Goal: Task Accomplishment & Management: Use online tool/utility

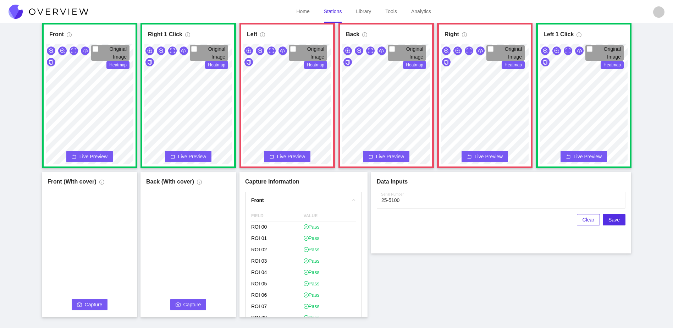
scroll to position [411, 0]
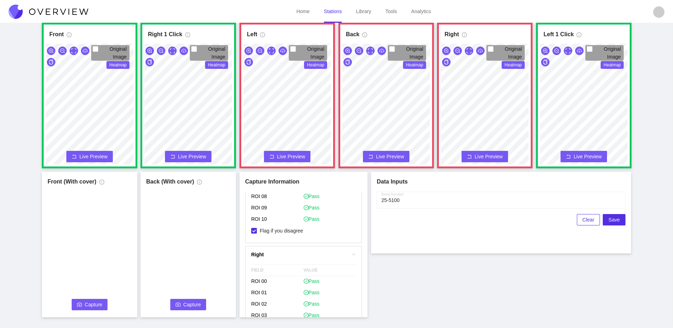
click at [86, 311] on video at bounding box center [89, 253] width 91 height 124
click at [94, 304] on span "Capture" at bounding box center [94, 305] width 18 height 8
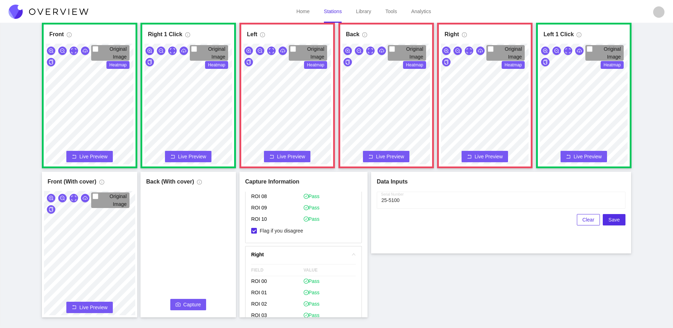
click at [179, 306] on icon "camera" at bounding box center [178, 304] width 5 height 5
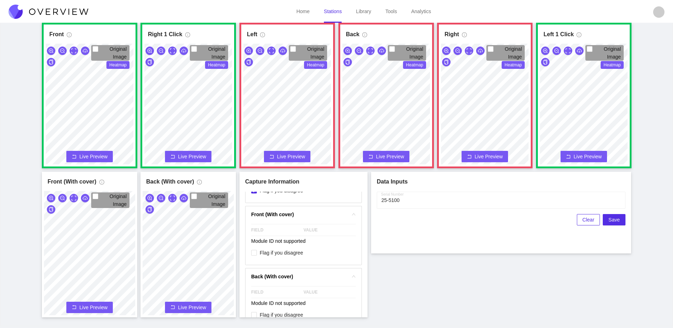
scroll to position [908, 0]
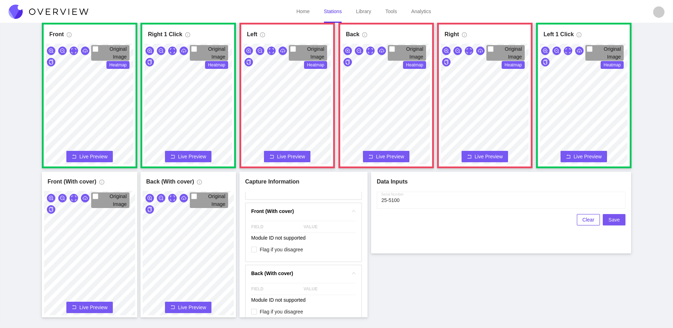
click at [619, 219] on span "Save" at bounding box center [614, 220] width 11 height 8
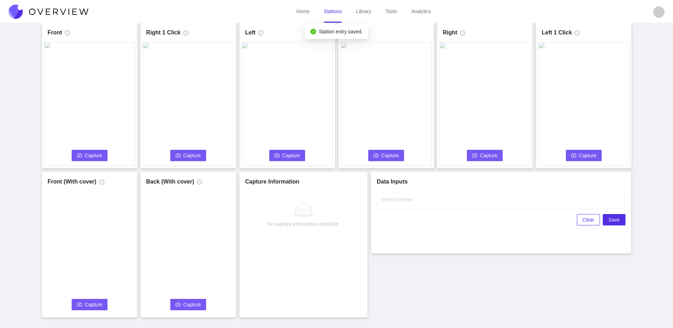
scroll to position [0, 0]
click at [87, 154] on span "Capture" at bounding box center [94, 156] width 18 height 8
click at [391, 199] on label "Serial Number" at bounding box center [397, 199] width 32 height 7
click at [391, 199] on input "Serial Number" at bounding box center [501, 200] width 249 height 17
type input "25-5101"
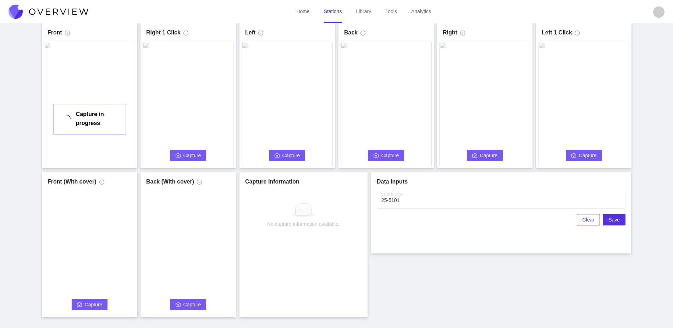
click at [445, 288] on div "Front Capture in progress Connecting... Please wait for the camera to connect..…" at bounding box center [337, 170] width 656 height 295
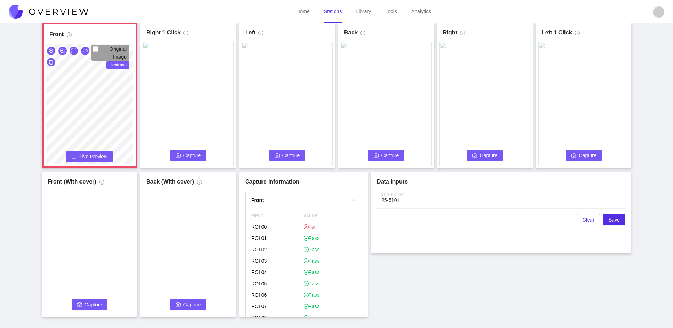
click at [179, 152] on button "Capture" at bounding box center [188, 155] width 36 height 11
click at [147, 73] on div "Front Original Image Heatmap Capture Connecting... Please wait for the camera t…" at bounding box center [337, 170] width 656 height 295
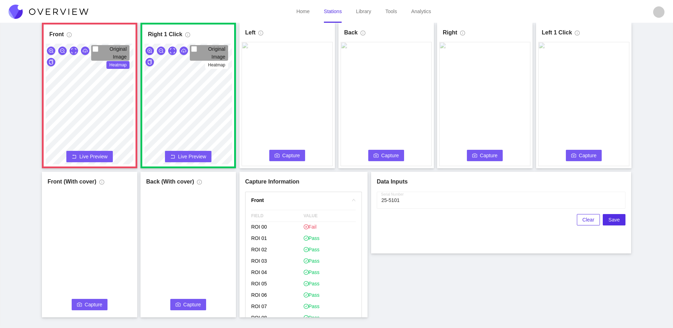
click at [105, 156] on span "Live Preview" at bounding box center [94, 156] width 28 height 7
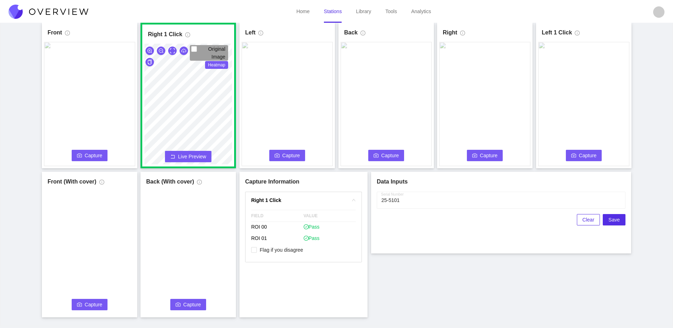
click at [87, 155] on span "Capture" at bounding box center [94, 156] width 18 height 8
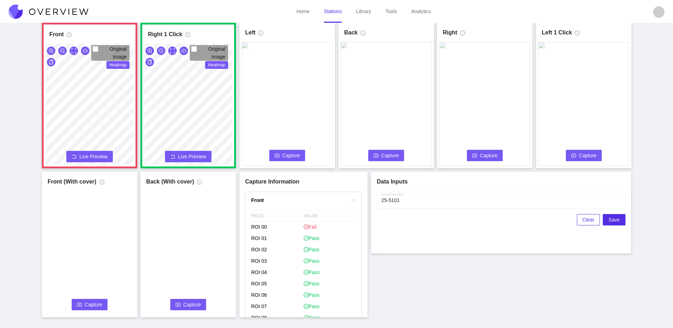
click at [287, 157] on span "Capture" at bounding box center [292, 156] width 18 height 8
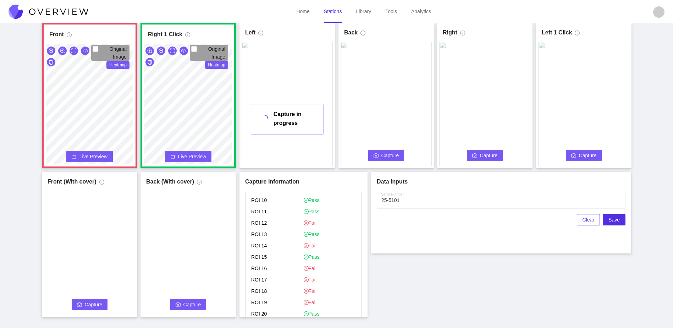
scroll to position [177, 0]
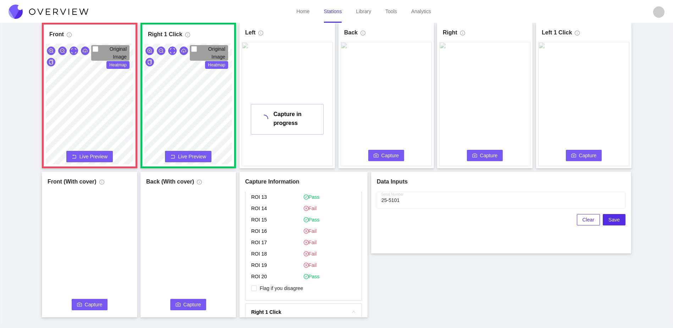
click at [95, 173] on div "Front Original Image Heatmap Capture Connecting... Please wait for the camera t…" at bounding box center [337, 170] width 656 height 295
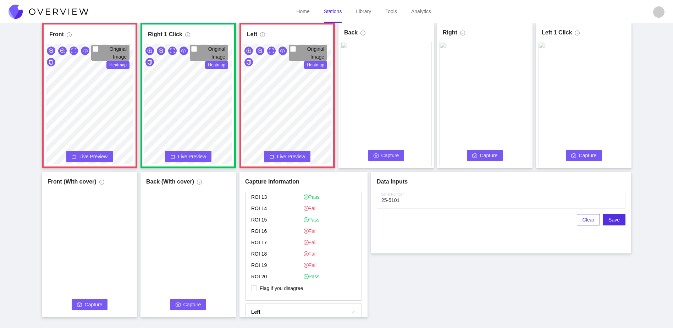
click at [116, 175] on div "Front Original Image Heatmap Capture Connecting... Please wait for the camera t…" at bounding box center [337, 170] width 656 height 295
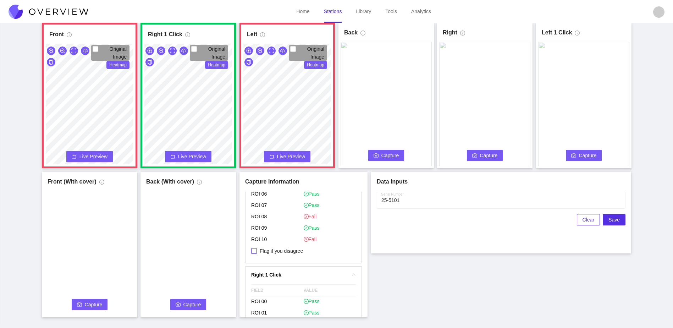
click at [276, 251] on span "Flag if you disagree" at bounding box center [281, 250] width 49 height 7
click at [257, 251] on input "Flag if you disagree" at bounding box center [254, 251] width 6 height 6
checkbox input "true"
click at [291, 252] on span "Flag if you disagree" at bounding box center [281, 252] width 49 height 7
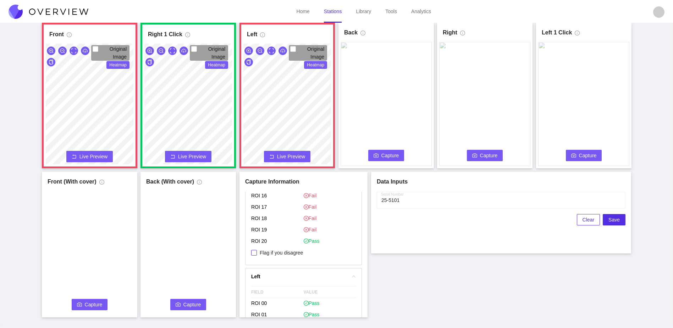
click at [257, 252] on input "Flag if you disagree" at bounding box center [254, 253] width 6 height 6
checkbox input "true"
click at [387, 155] on span "Capture" at bounding box center [391, 156] width 18 height 8
click at [490, 158] on span "Capture" at bounding box center [489, 156] width 18 height 8
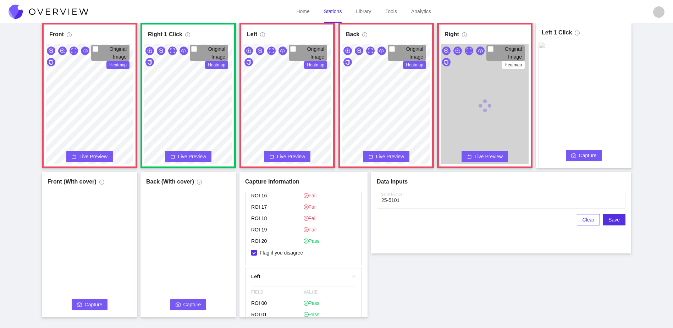
click at [593, 153] on span "Capture" at bounding box center [588, 156] width 18 height 8
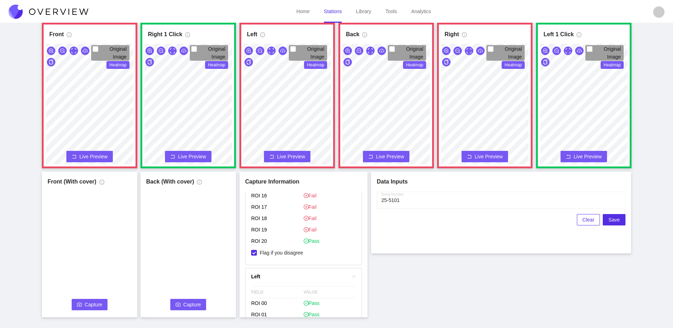
click at [92, 157] on span "Live Preview" at bounding box center [94, 156] width 28 height 7
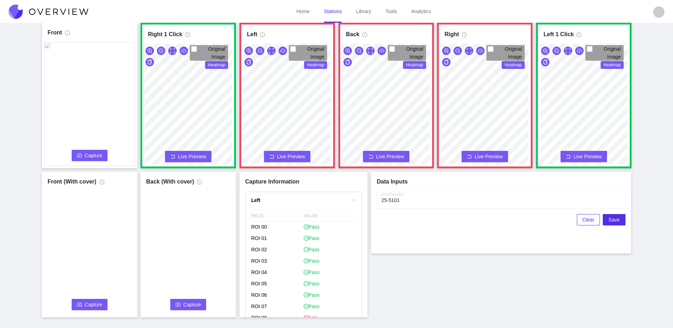
click at [92, 157] on span "Capture" at bounding box center [94, 156] width 18 height 8
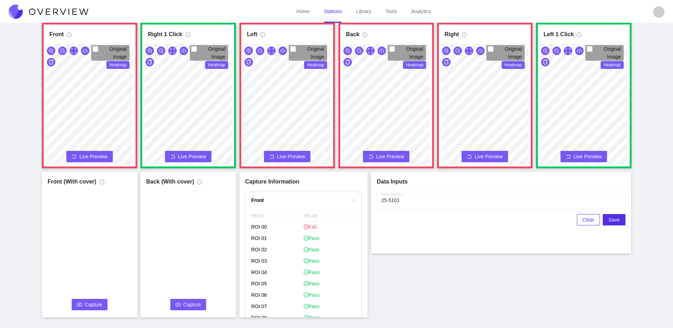
drag, startPoint x: 92, startPoint y: 157, endPoint x: 93, endPoint y: 145, distance: 12.5
click at [94, 153] on span "Live Preview" at bounding box center [94, 156] width 28 height 7
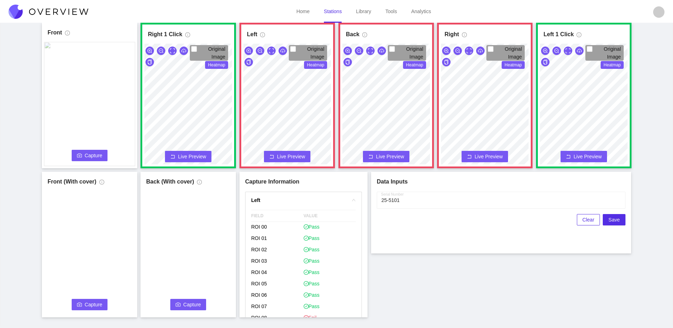
click at [102, 154] on span "Capture" at bounding box center [94, 156] width 18 height 8
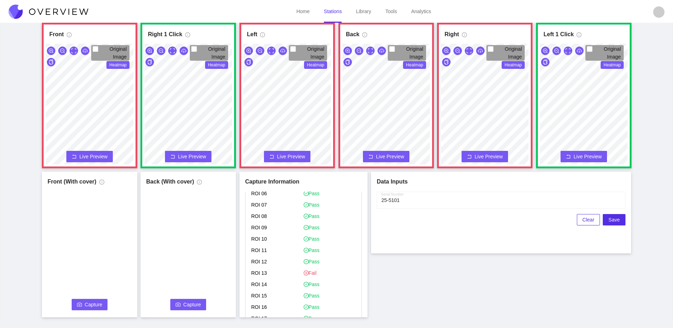
scroll to position [177, 0]
click at [271, 288] on span "Flag if you disagree" at bounding box center [281, 288] width 49 height 7
click at [257, 288] on input "Flag if you disagree" at bounding box center [254, 288] width 6 height 6
checkbox input "true"
click at [86, 305] on span "Capture" at bounding box center [94, 305] width 18 height 8
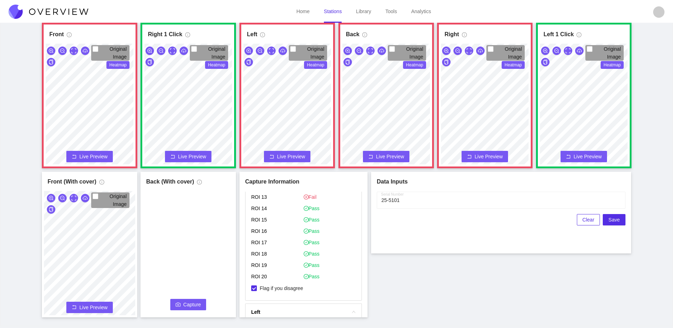
click at [186, 303] on span "Capture" at bounding box center [193, 305] width 18 height 8
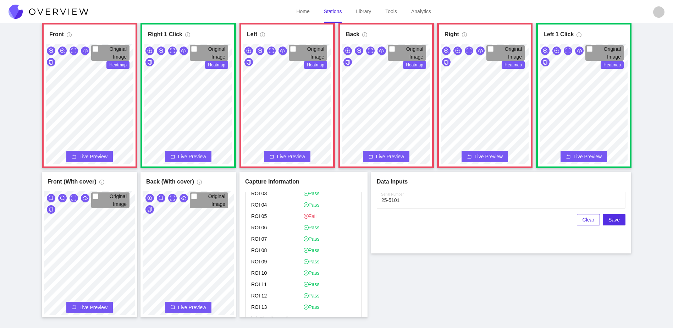
scroll to position [568, 0]
click at [291, 285] on span "Flag if you disagree" at bounding box center [281, 283] width 49 height 7
click at [257, 285] on input "Flag if you disagree" at bounding box center [254, 283] width 6 height 6
checkbox input "true"
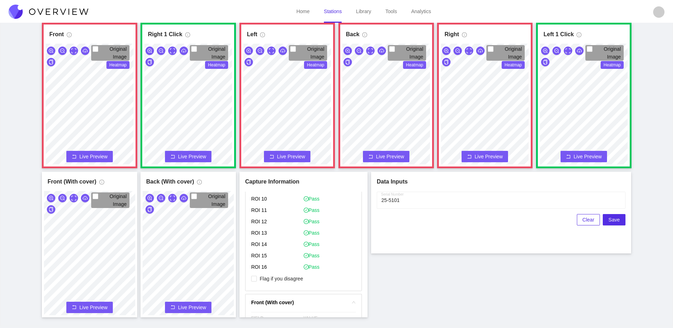
click at [291, 282] on p "Flag if you disagree" at bounding box center [303, 279] width 105 height 12
click at [293, 279] on span "Flag if you disagree" at bounding box center [281, 278] width 49 height 7
click at [257, 279] on input "Flag if you disagree" at bounding box center [254, 279] width 6 height 6
checkbox input "true"
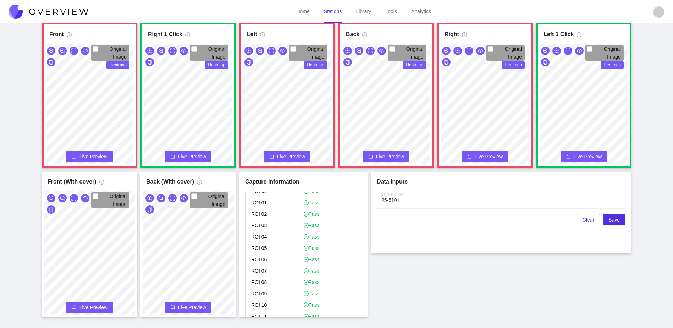
scroll to position [0, 0]
click at [369, 185] on div "Front Original Image Heatmap Capture Connecting... Please wait for the camera t…" at bounding box center [337, 170] width 656 height 295
click at [427, 198] on div "Front Original Image Heatmap Capture Connecting... Please wait for the camera t…" at bounding box center [337, 170] width 656 height 295
click at [618, 220] on span "Save" at bounding box center [614, 220] width 11 height 8
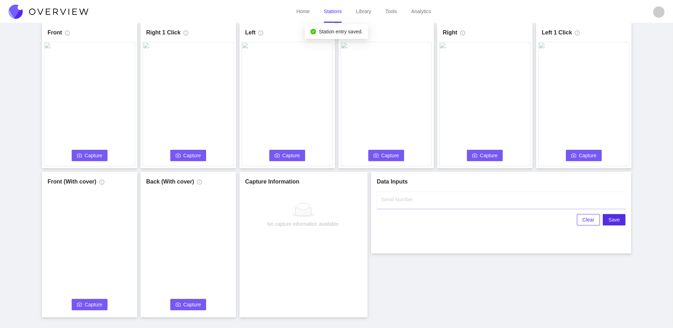
click at [461, 197] on input "Serial Number" at bounding box center [501, 200] width 249 height 17
type input "25-5102"
click at [395, 267] on div "Front Capture Connecting... Please wait for the camera to connect... Left Captu…" at bounding box center [337, 170] width 656 height 295
click at [96, 154] on span "Capture" at bounding box center [94, 156] width 18 height 8
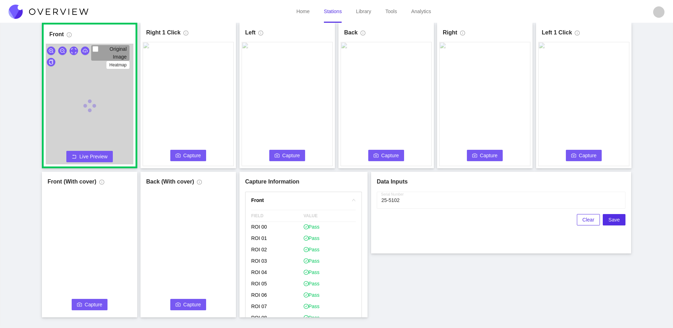
click at [184, 158] on span "Capture" at bounding box center [193, 156] width 18 height 8
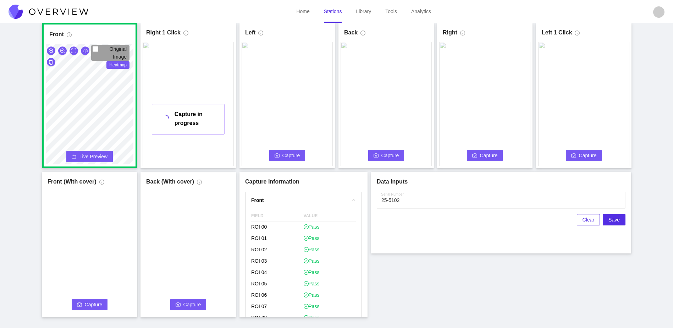
click at [292, 152] on span "Capture" at bounding box center [292, 156] width 18 height 8
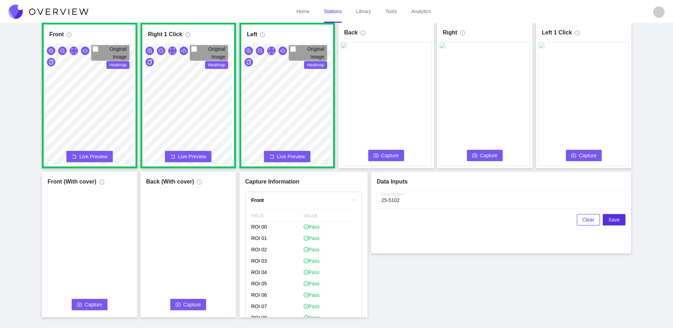
click at [394, 153] on span "Capture" at bounding box center [391, 156] width 18 height 8
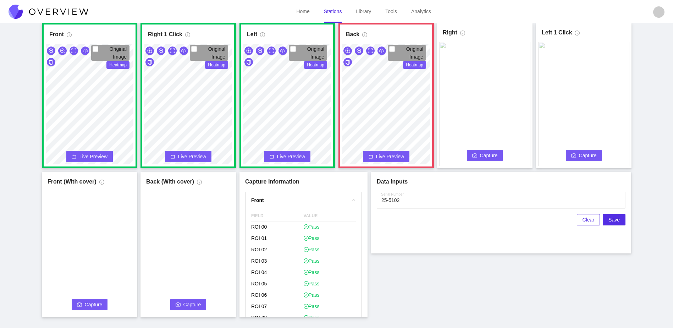
click at [491, 153] on span "Capture" at bounding box center [489, 156] width 18 height 8
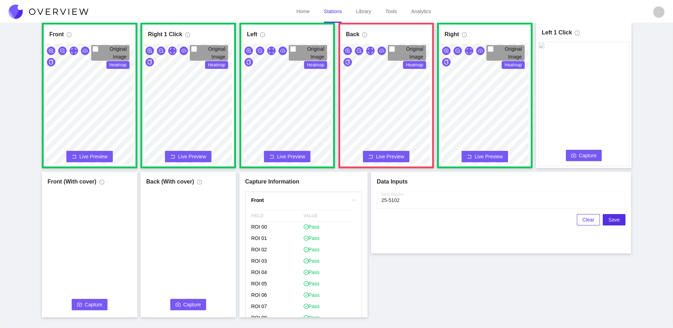
click at [567, 154] on button "Capture" at bounding box center [584, 155] width 36 height 11
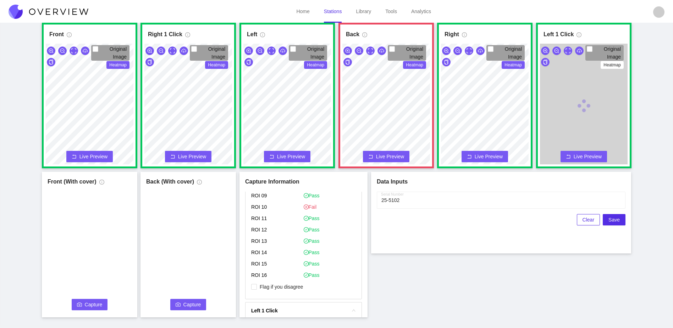
scroll to position [816, 0]
drag, startPoint x: 298, startPoint y: 274, endPoint x: 296, endPoint y: 278, distance: 4.2
click at [297, 275] on p "Flag if you disagree" at bounding box center [303, 279] width 105 height 12
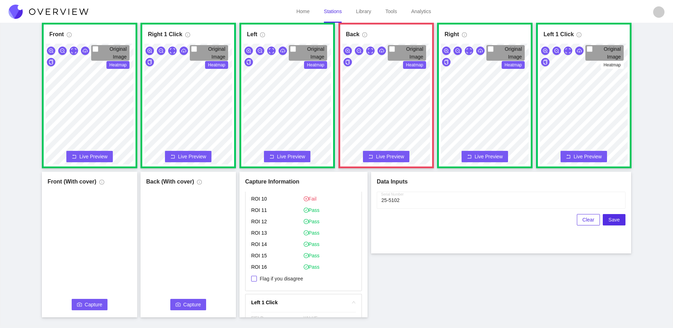
click at [296, 280] on span "Flag if you disagree" at bounding box center [281, 278] width 49 height 7
click at [257, 280] on input "Flag if you disagree" at bounding box center [254, 279] width 6 height 6
checkbox input "true"
click at [419, 274] on div "Front Original Image Heatmap Capture Connecting... Please wait for the camera t…" at bounding box center [337, 170] width 656 height 295
click at [80, 304] on icon "camera" at bounding box center [79, 304] width 5 height 4
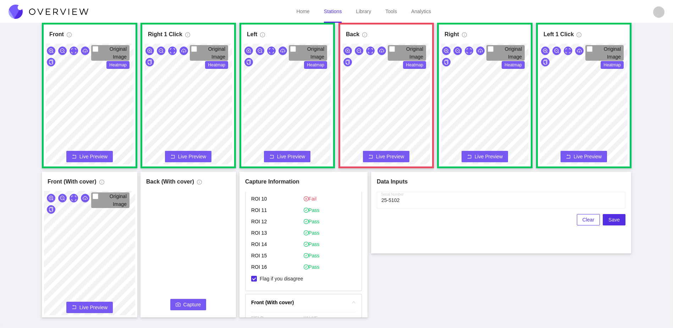
click at [180, 305] on icon "camera" at bounding box center [178, 304] width 5 height 5
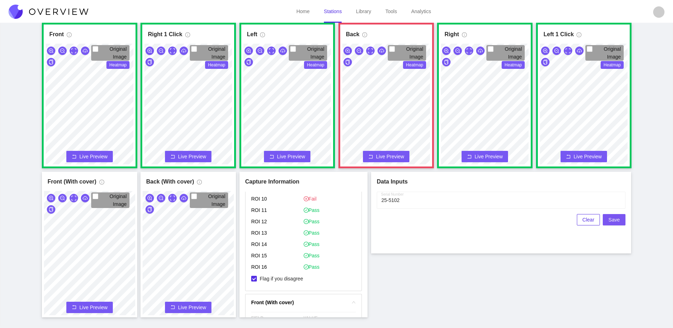
click at [620, 216] on span "Save" at bounding box center [614, 220] width 11 height 8
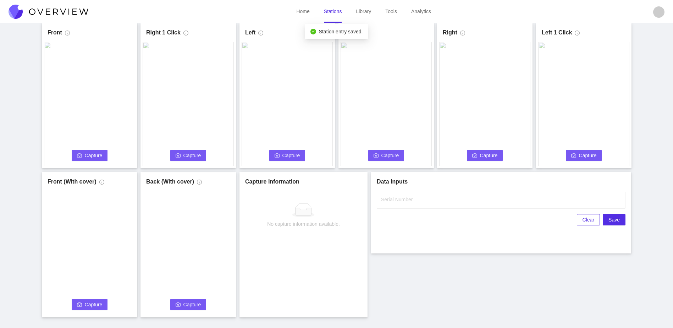
scroll to position [0, 0]
click at [81, 160] on button "Capture" at bounding box center [90, 155] width 36 height 11
click at [407, 206] on input "Serial Number" at bounding box center [501, 200] width 249 height 17
type input "25-5103"
click at [413, 278] on div "Front Capture in progress Connecting... Please wait for the camera to connect..…" at bounding box center [337, 170] width 656 height 295
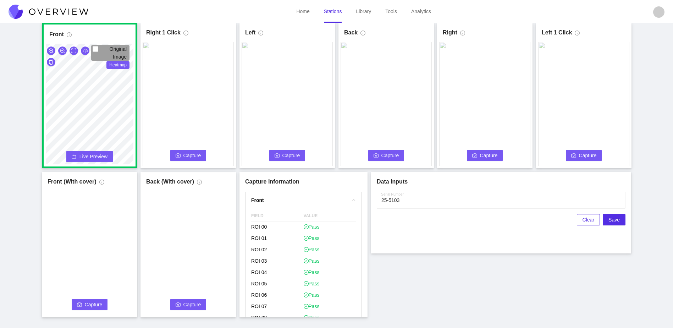
click at [193, 157] on span "Capture" at bounding box center [193, 156] width 18 height 8
click at [279, 157] on icon "camera" at bounding box center [277, 155] width 5 height 4
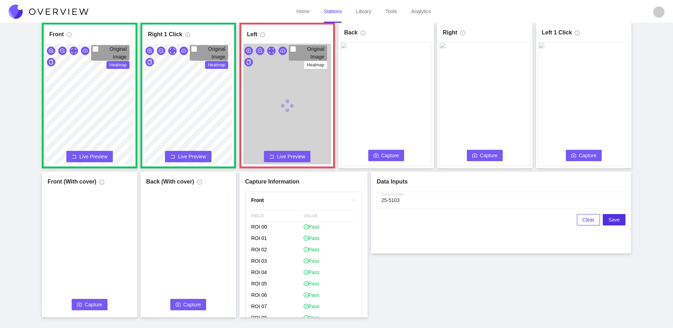
click at [394, 154] on span "Capture" at bounding box center [391, 156] width 18 height 8
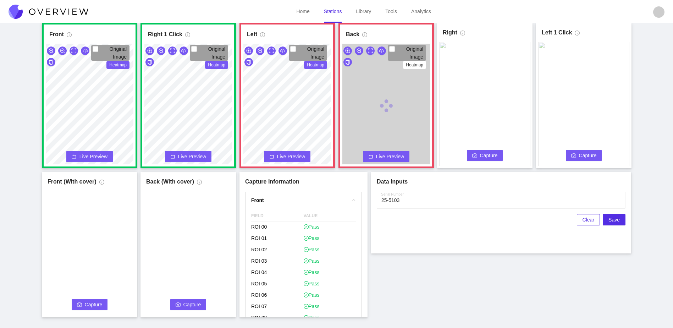
click at [486, 157] on span "Capture" at bounding box center [489, 156] width 18 height 8
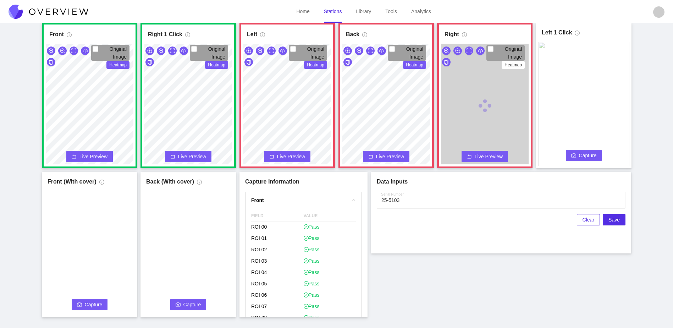
click at [581, 156] on span "Capture" at bounding box center [588, 156] width 18 height 8
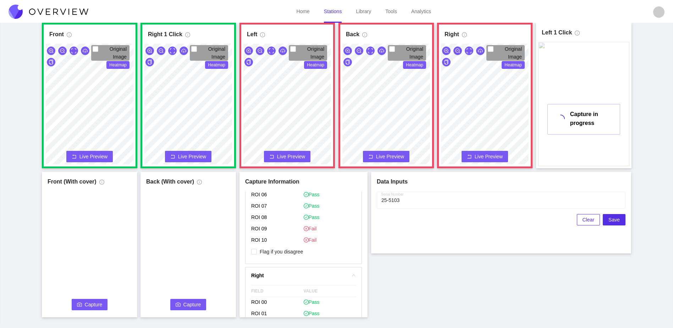
scroll to position [390, 0]
click at [295, 252] on span "Flag if you disagree" at bounding box center [281, 250] width 49 height 7
click at [257, 252] on input "Flag if you disagree" at bounding box center [254, 251] width 6 height 6
checkbox input "true"
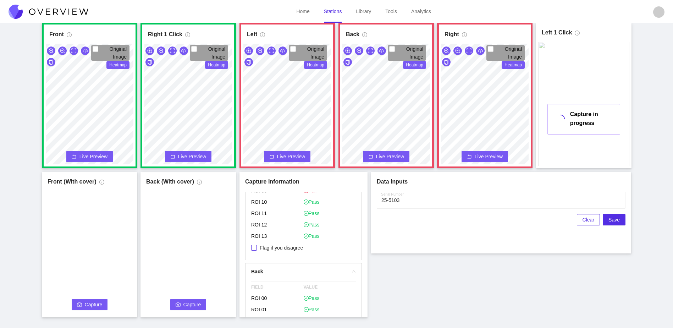
click at [291, 245] on span "Flag if you disagree" at bounding box center [281, 247] width 49 height 7
click at [257, 245] on input "Flag if you disagree" at bounding box center [254, 248] width 6 height 6
checkbox input "true"
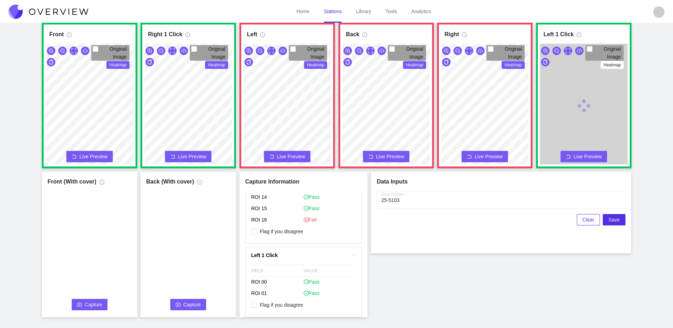
scroll to position [887, 0]
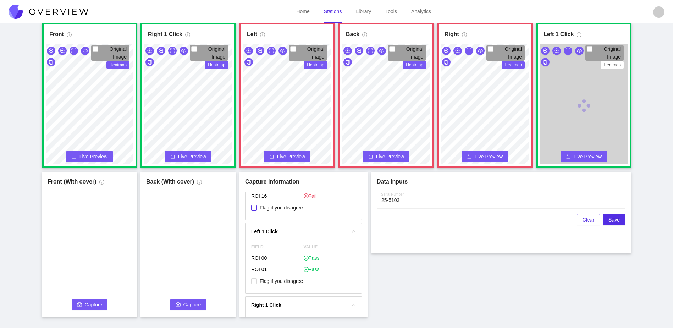
click at [282, 207] on span "Flag if you disagree" at bounding box center [281, 207] width 49 height 7
click at [257, 207] on input "Flag if you disagree" at bounding box center [254, 208] width 6 height 6
checkbox input "true"
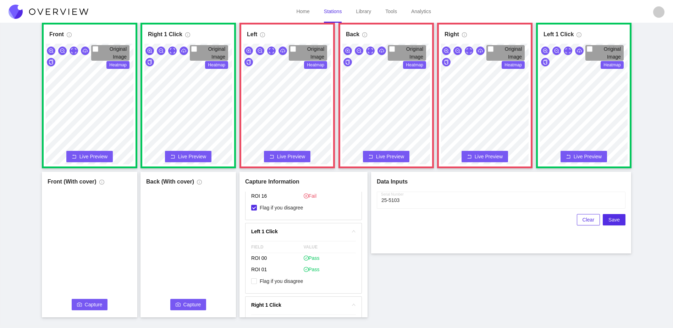
click at [85, 307] on span "Capture" at bounding box center [94, 305] width 18 height 8
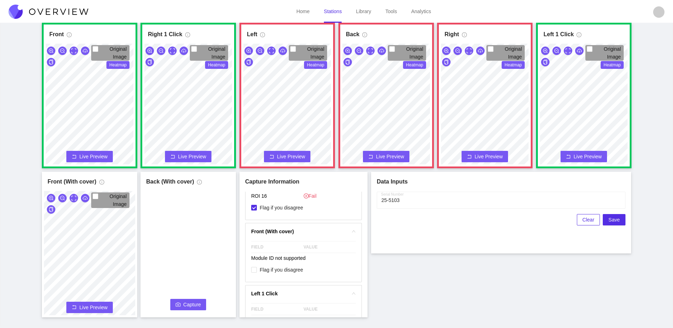
click at [182, 305] on button "Capture" at bounding box center [188, 304] width 36 height 11
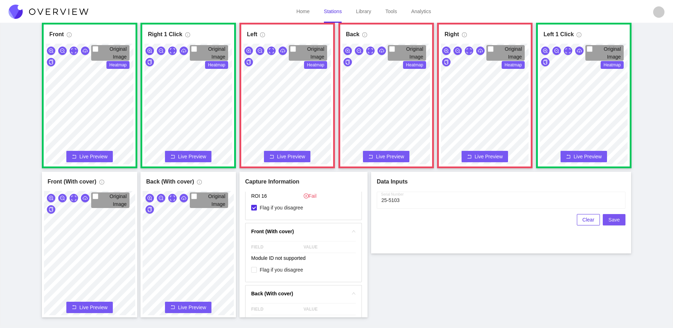
click at [623, 221] on button "Save" at bounding box center [614, 219] width 23 height 11
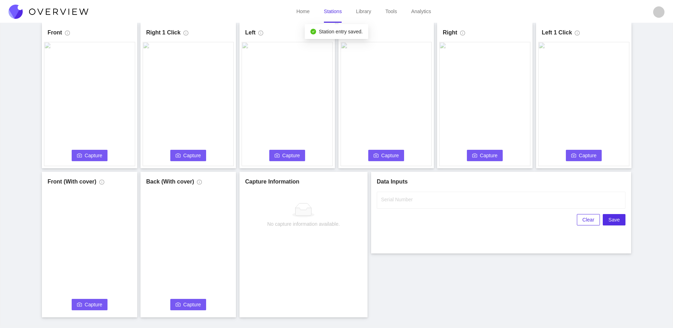
scroll to position [0, 0]
click at [98, 154] on span "Capture" at bounding box center [94, 156] width 18 height 8
click at [439, 207] on input "Serial Number" at bounding box center [501, 200] width 249 height 17
type input "25-5104"
click at [420, 291] on div "Front Capture in progress Connecting... Please wait for the camera to connect..…" at bounding box center [337, 170] width 656 height 295
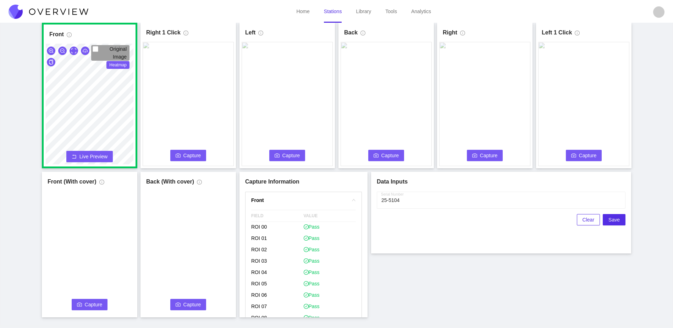
click at [190, 154] on span "Capture" at bounding box center [193, 156] width 18 height 8
click at [288, 156] on span "Capture" at bounding box center [292, 156] width 18 height 8
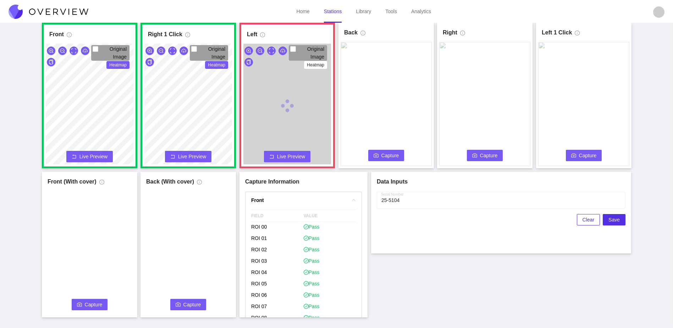
click at [391, 157] on span "Capture" at bounding box center [391, 156] width 18 height 8
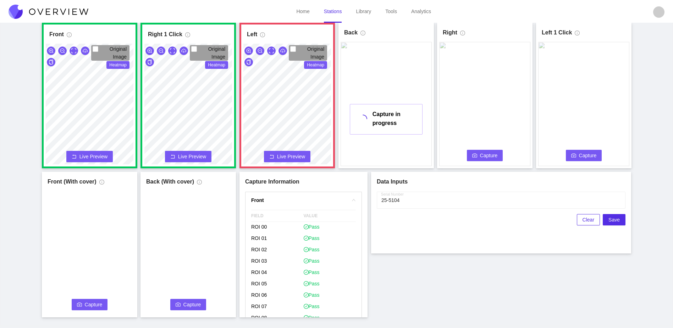
click at [291, 185] on div "Front Original Image Heatmap Capture Connecting... Please wait for the camera t…" at bounding box center [337, 170] width 656 height 295
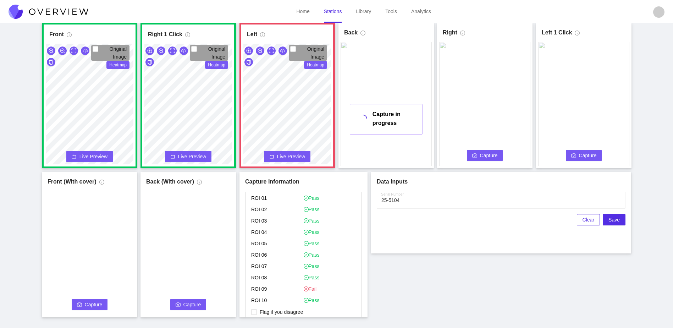
scroll to position [418, 0]
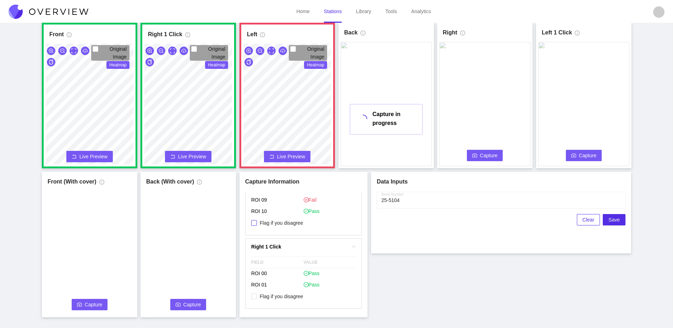
click at [268, 226] on span "Flag if you disagree" at bounding box center [281, 222] width 49 height 7
click at [257, 226] on input "Flag if you disagree" at bounding box center [254, 223] width 6 height 6
checkbox input "true"
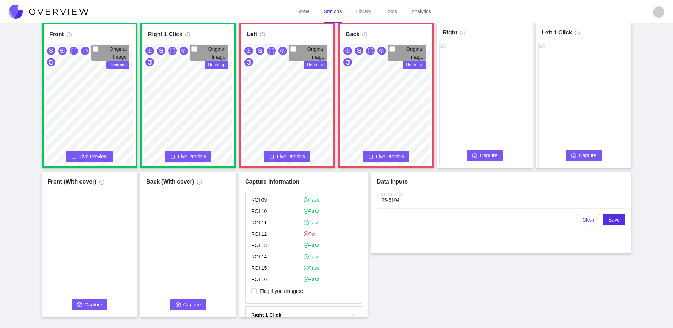
scroll to position [596, 0]
click at [290, 286] on span "Flag if you disagree" at bounding box center [281, 289] width 49 height 7
click at [257, 286] on input "Flag if you disagree" at bounding box center [254, 289] width 6 height 6
checkbox input "true"
click at [483, 157] on span "Capture" at bounding box center [489, 156] width 18 height 8
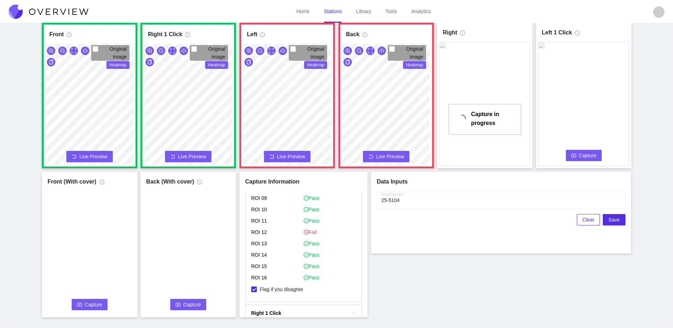
click at [587, 156] on span "Capture" at bounding box center [588, 156] width 18 height 8
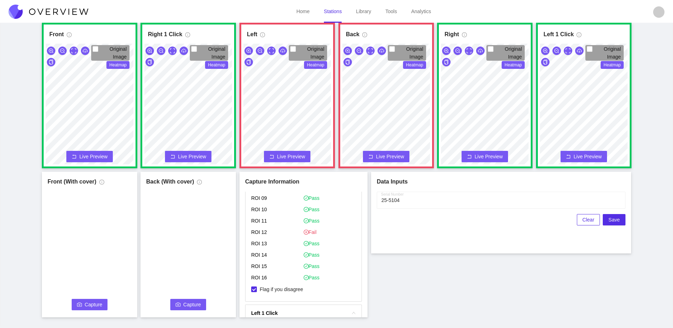
drag, startPoint x: 94, startPoint y: 296, endPoint x: 80, endPoint y: 308, distance: 18.6
click at [92, 299] on div "Capture Connecting... Please wait for the camera to connect..." at bounding box center [89, 253] width 91 height 124
click at [83, 304] on button "Capture" at bounding box center [90, 304] width 36 height 11
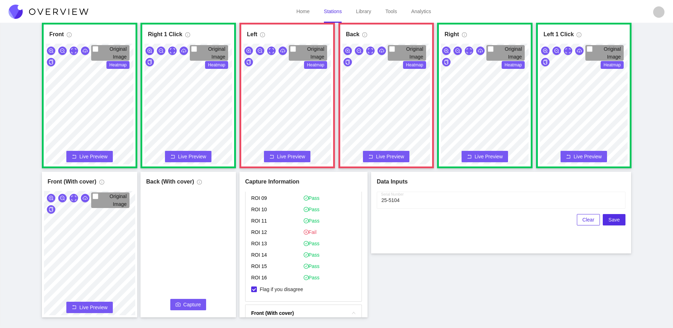
click at [195, 304] on span "Capture" at bounding box center [193, 305] width 18 height 8
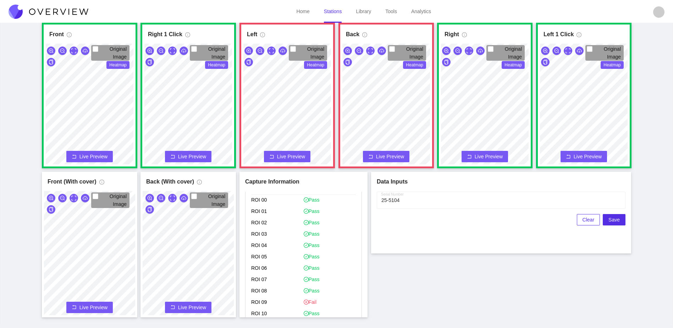
scroll to position [238, 0]
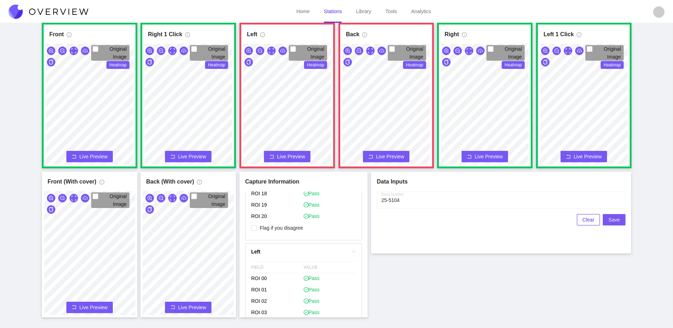
click at [609, 218] on button "Save" at bounding box center [614, 219] width 23 height 11
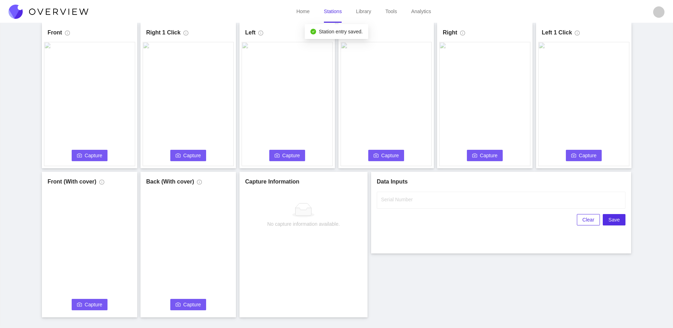
click at [99, 154] on span "Capture" at bounding box center [94, 156] width 18 height 8
click at [414, 198] on input "Serial Number" at bounding box center [501, 200] width 249 height 17
type input "25-5105"
click at [503, 285] on div "Front Capture in progress Connecting... Please wait for the camera to connect..…" at bounding box center [337, 170] width 656 height 295
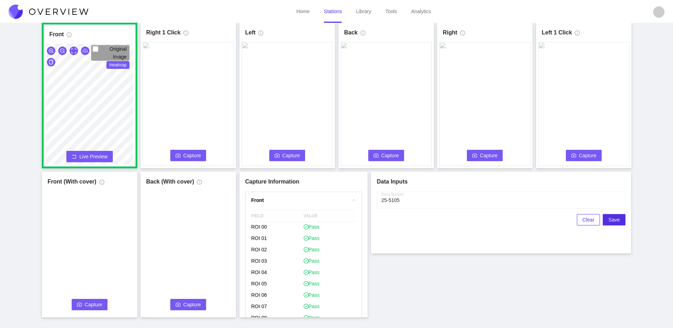
click at [190, 155] on span "Capture" at bounding box center [193, 156] width 18 height 8
click at [279, 158] on icon "camera" at bounding box center [277, 155] width 5 height 5
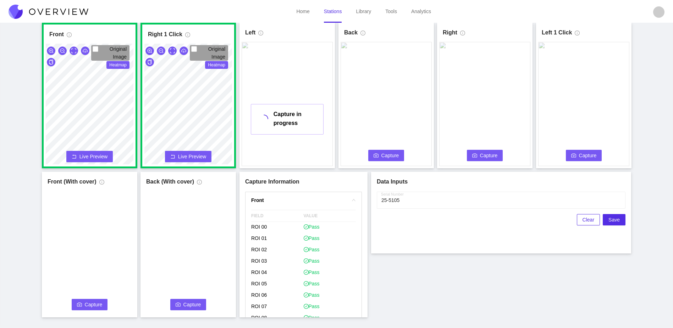
click at [388, 157] on span "Capture" at bounding box center [391, 156] width 18 height 8
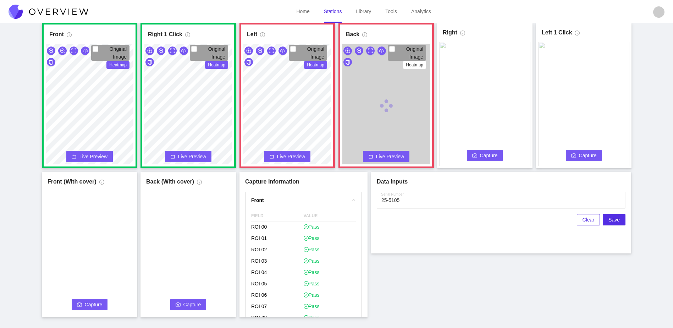
click at [476, 153] on icon "camera" at bounding box center [474, 155] width 5 height 5
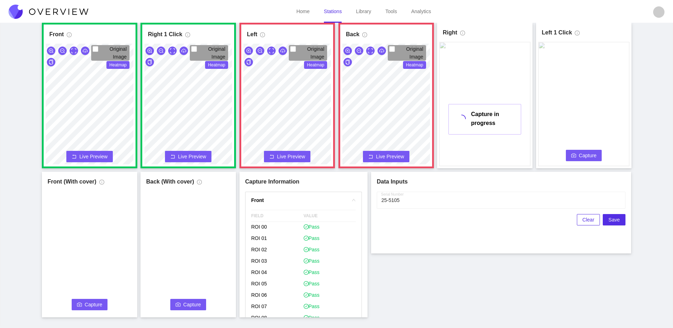
click at [290, 203] on div "Front Original Image Heatmap Capture Connecting... Please wait for the camera t…" at bounding box center [337, 170] width 656 height 295
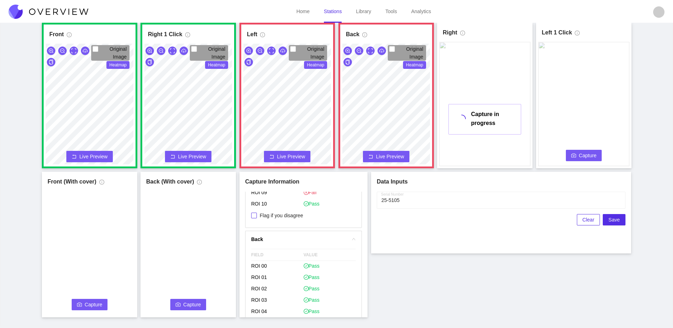
click at [280, 215] on span "Flag if you disagree" at bounding box center [281, 215] width 49 height 7
click at [257, 215] on input "Flag if you disagree" at bounding box center [254, 216] width 6 height 6
checkbox input "true"
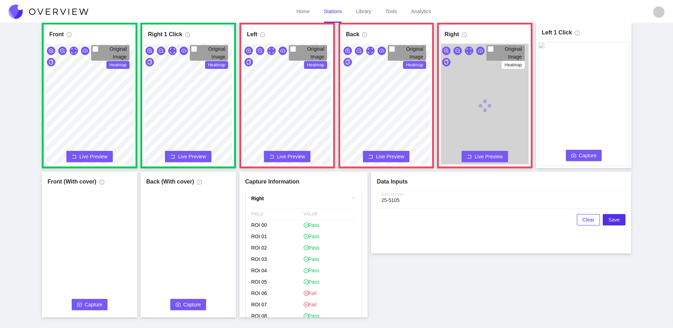
scroll to position [568, 0]
click at [291, 283] on span "Flag if you disagree" at bounding box center [281, 283] width 49 height 7
click at [257, 283] on input "Flag if you disagree" at bounding box center [254, 283] width 6 height 6
checkbox input "true"
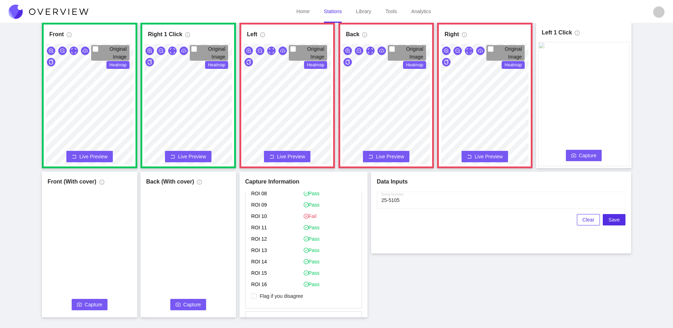
scroll to position [816, 0]
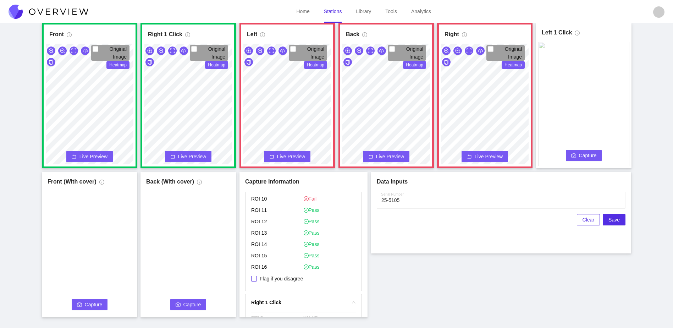
click at [292, 279] on span "Flag if you disagree" at bounding box center [281, 278] width 49 height 7
click at [257, 279] on input "Flag if you disagree" at bounding box center [254, 279] width 6 height 6
checkbox input "true"
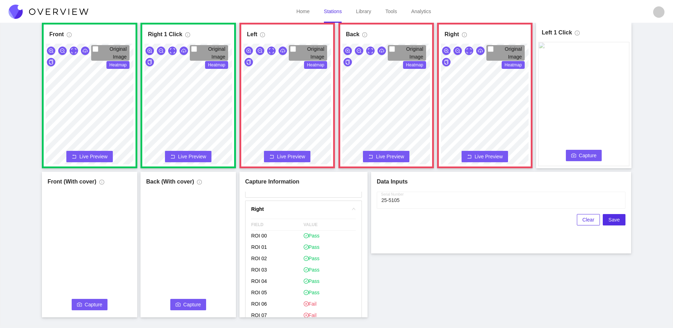
scroll to position [426, 0]
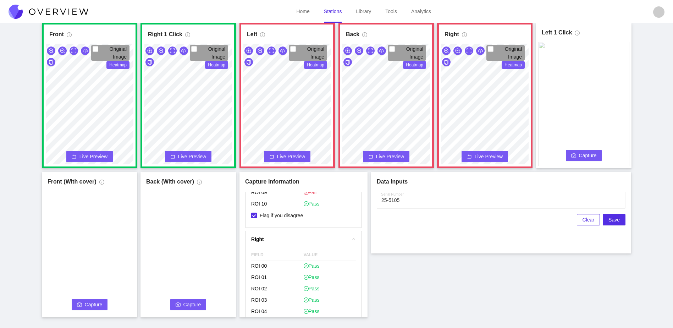
click at [574, 152] on button "Capture" at bounding box center [584, 155] width 36 height 11
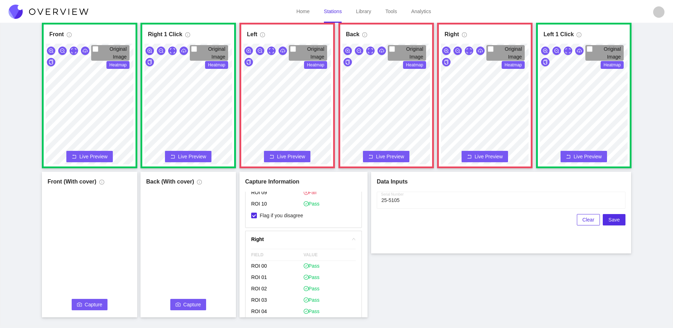
click at [92, 304] on span "Capture" at bounding box center [94, 305] width 18 height 8
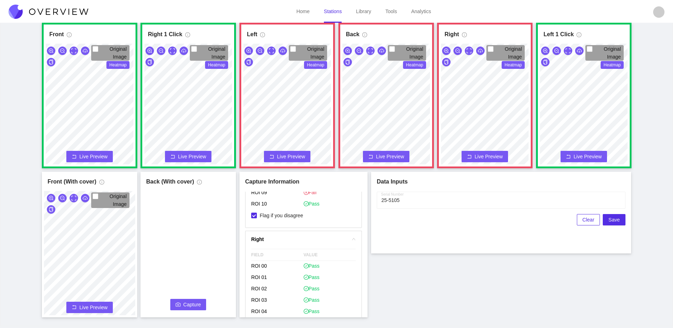
click at [195, 307] on span "Capture" at bounding box center [193, 305] width 18 height 8
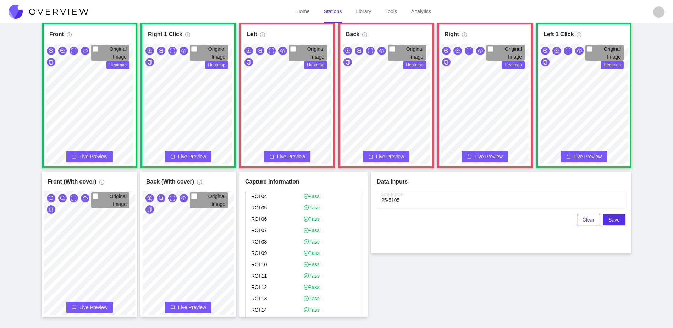
scroll to position [0, 0]
click at [612, 218] on span "Save" at bounding box center [614, 220] width 11 height 8
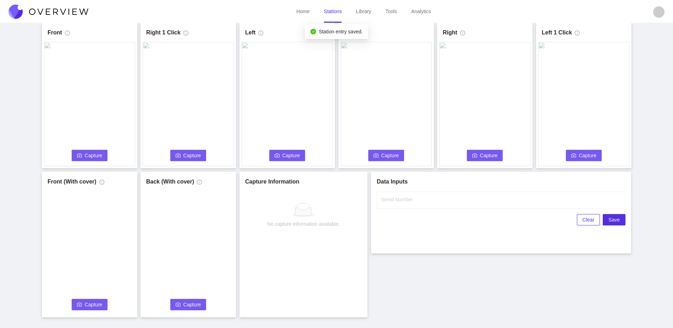
click at [100, 154] on span "Capture" at bounding box center [94, 156] width 18 height 8
click at [420, 198] on input "Serial Number" at bounding box center [501, 200] width 249 height 17
type input "25-5106"
click at [465, 286] on div "Front Capture in progress Connecting... Please wait for the camera to connect..…" at bounding box center [337, 170] width 656 height 295
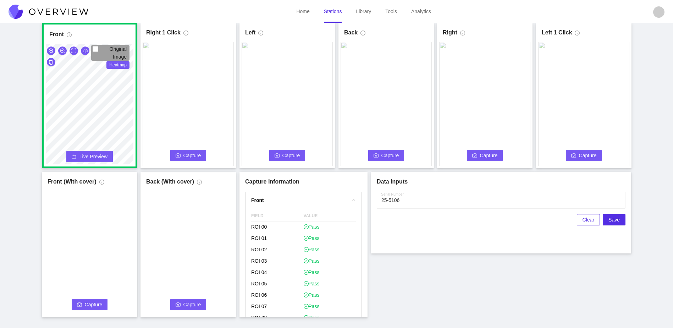
click at [192, 155] on span "Capture" at bounding box center [193, 156] width 18 height 8
click at [291, 152] on span "Capture" at bounding box center [292, 156] width 18 height 8
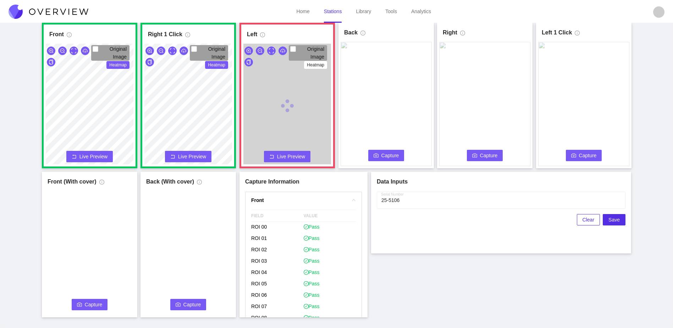
click at [384, 154] on span "Capture" at bounding box center [391, 156] width 18 height 8
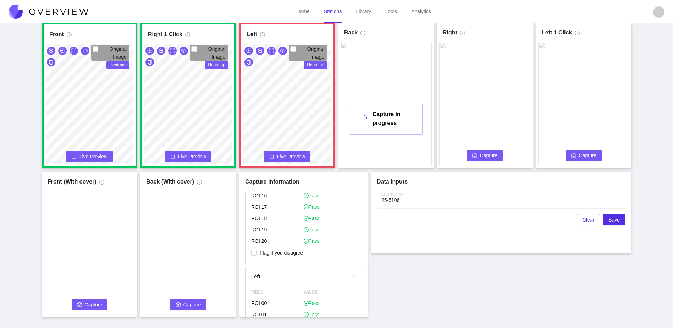
scroll to position [418, 0]
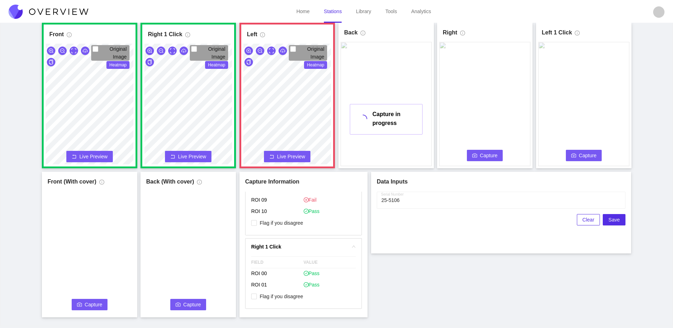
click at [288, 229] on p "Flag if you disagree" at bounding box center [303, 224] width 105 height 12
click at [290, 225] on span "Flag if you disagree" at bounding box center [281, 222] width 49 height 7
click at [257, 225] on input "Flag if you disagree" at bounding box center [254, 223] width 6 height 6
checkbox input "true"
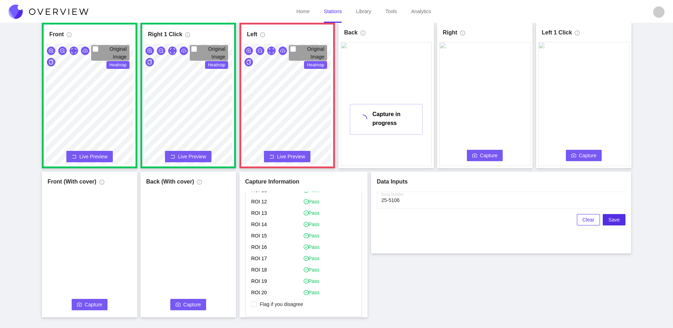
scroll to position [135, 0]
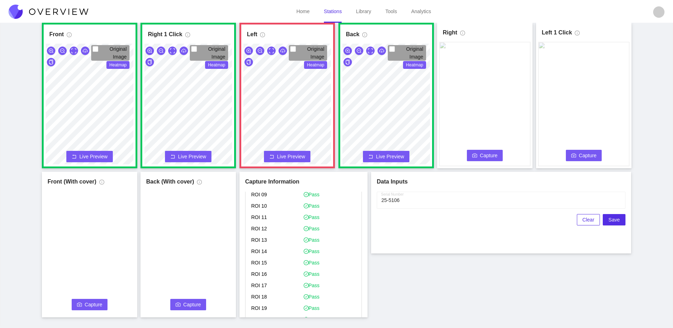
click at [480, 159] on button "Capture" at bounding box center [485, 155] width 36 height 11
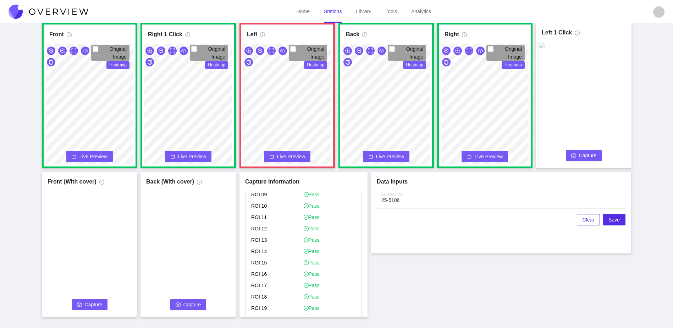
click at [588, 157] on span "Capture" at bounding box center [588, 156] width 18 height 8
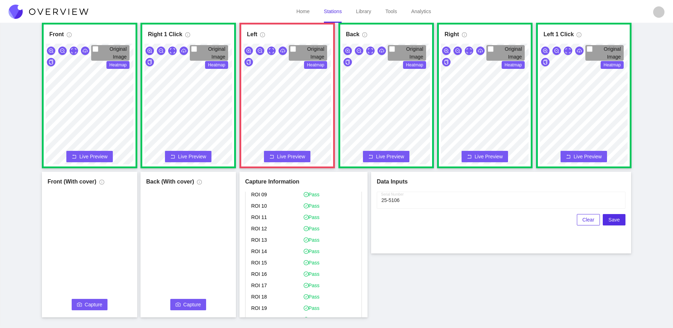
click at [87, 307] on span "Capture" at bounding box center [94, 305] width 18 height 8
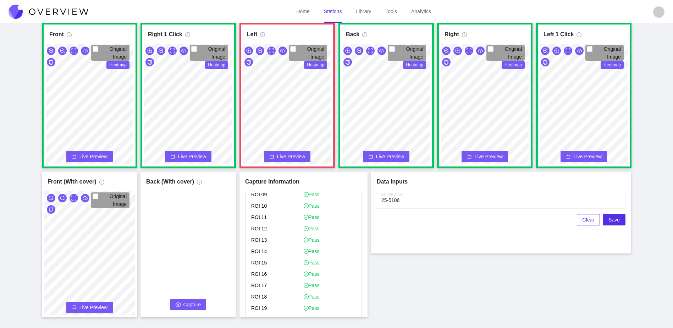
click at [183, 306] on button "Capture" at bounding box center [188, 304] width 36 height 11
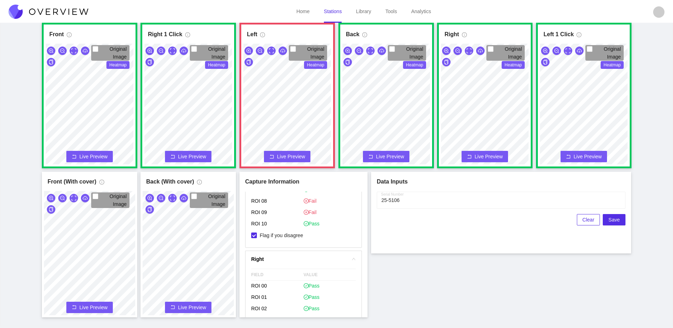
scroll to position [418, 0]
click at [620, 221] on button "Save" at bounding box center [614, 219] width 23 height 11
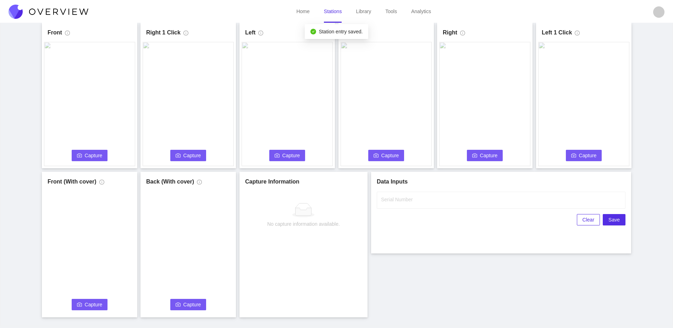
scroll to position [0, 0]
click at [79, 152] on button "Capture" at bounding box center [90, 155] width 36 height 11
click at [498, 207] on input "Serial Number" at bounding box center [501, 200] width 249 height 17
type input "25-5107"
click at [477, 273] on div "Front Capture in progress Connecting... Please wait for the camera to connect..…" at bounding box center [337, 170] width 656 height 295
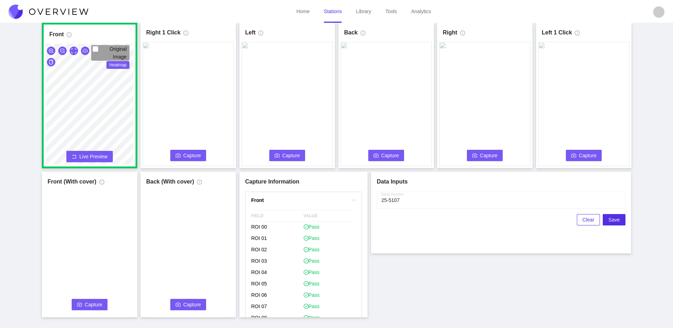
click at [189, 155] on span "Capture" at bounding box center [193, 156] width 18 height 8
click at [295, 154] on span "Capture" at bounding box center [292, 156] width 18 height 8
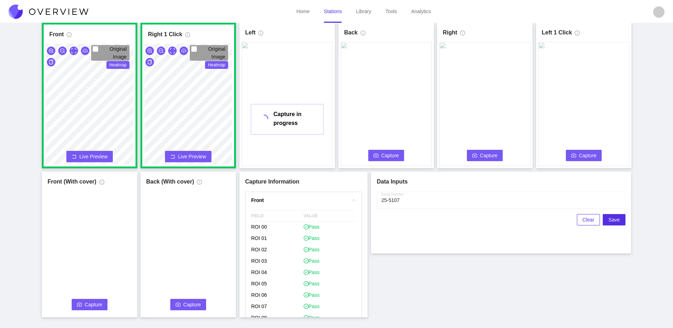
click at [382, 155] on span "Capture" at bounding box center [391, 156] width 18 height 8
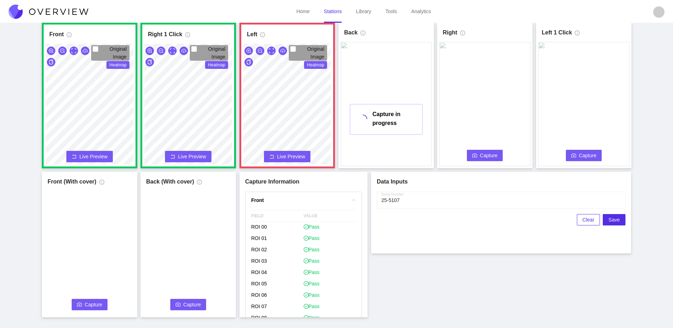
click at [495, 154] on span "Capture" at bounding box center [489, 156] width 18 height 8
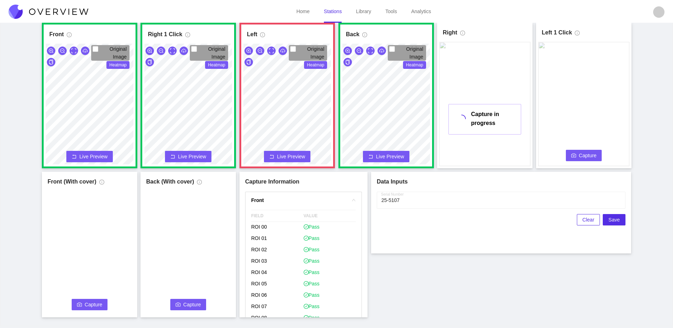
click at [580, 157] on span "Capture" at bounding box center [588, 156] width 18 height 8
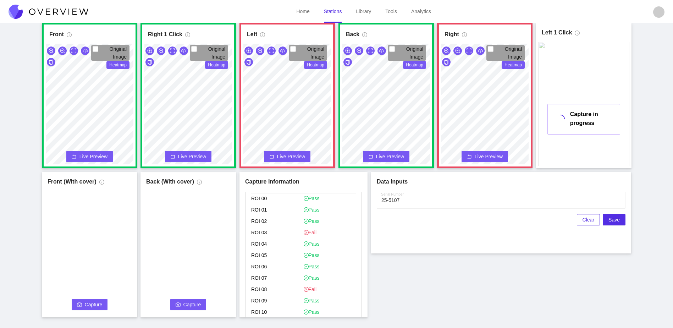
scroll to position [390, 0]
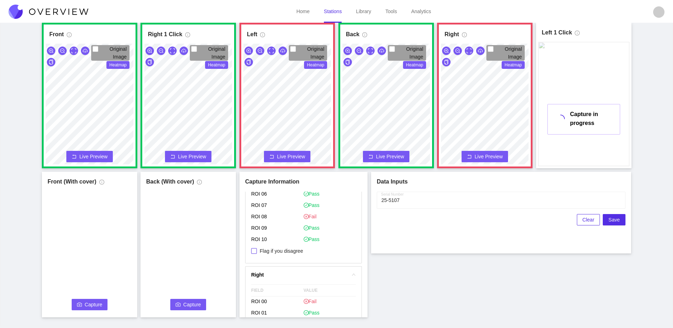
click at [280, 252] on span "Flag if you disagree" at bounding box center [281, 250] width 49 height 7
click at [257, 252] on input "Flag if you disagree" at bounding box center [254, 251] width 6 height 6
checkbox input "true"
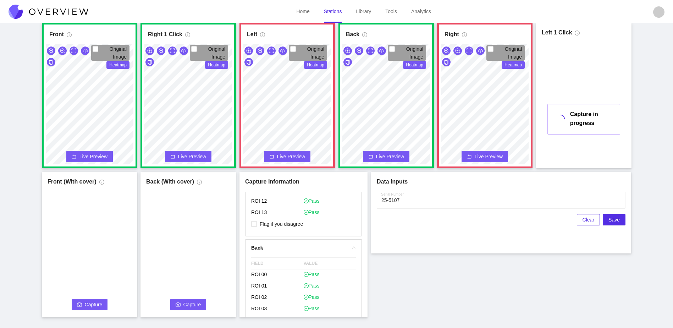
scroll to position [639, 0]
click at [279, 215] on span "Flag if you disagree" at bounding box center [281, 212] width 49 height 7
click at [257, 215] on input "Flag if you disagree" at bounding box center [254, 212] width 6 height 6
checkbox input "true"
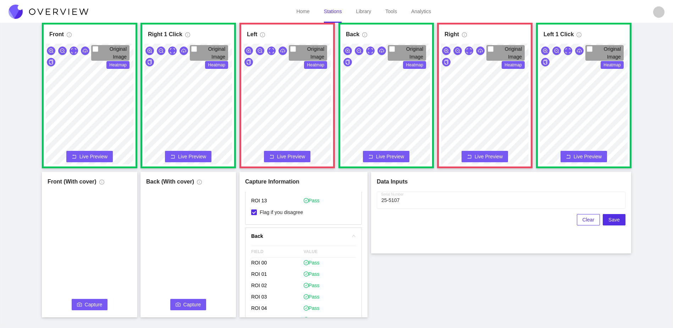
click at [95, 308] on button "Capture" at bounding box center [90, 304] width 36 height 11
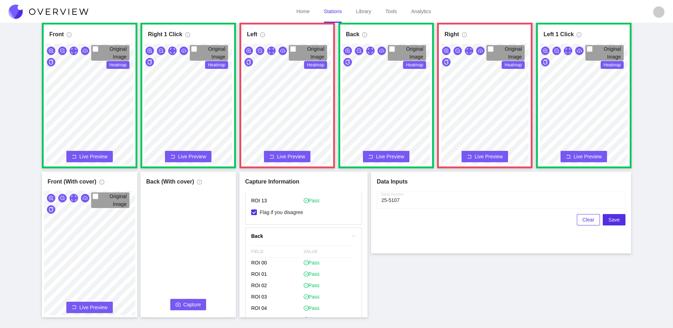
click at [186, 307] on span "Capture" at bounding box center [193, 305] width 18 height 8
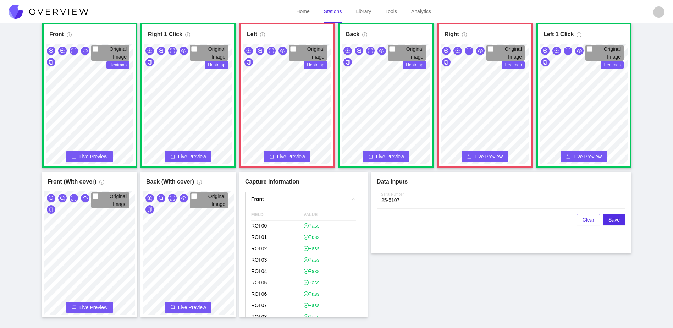
scroll to position [0, 0]
click at [621, 221] on button "Save" at bounding box center [614, 219] width 23 height 11
